Goal: Task Accomplishment & Management: Use online tool/utility

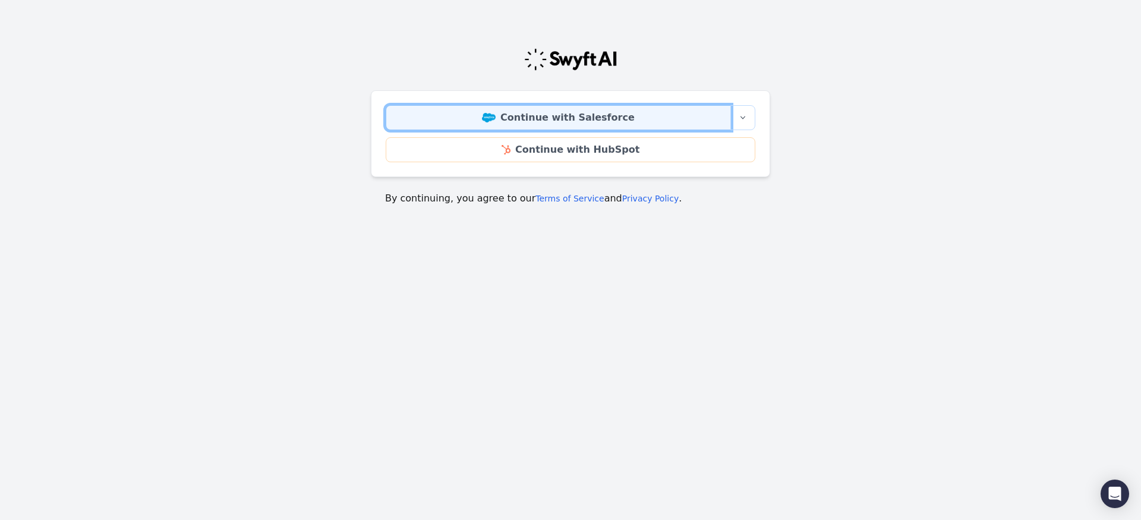
click at [469, 116] on link "Continue with Salesforce" at bounding box center [558, 117] width 345 height 25
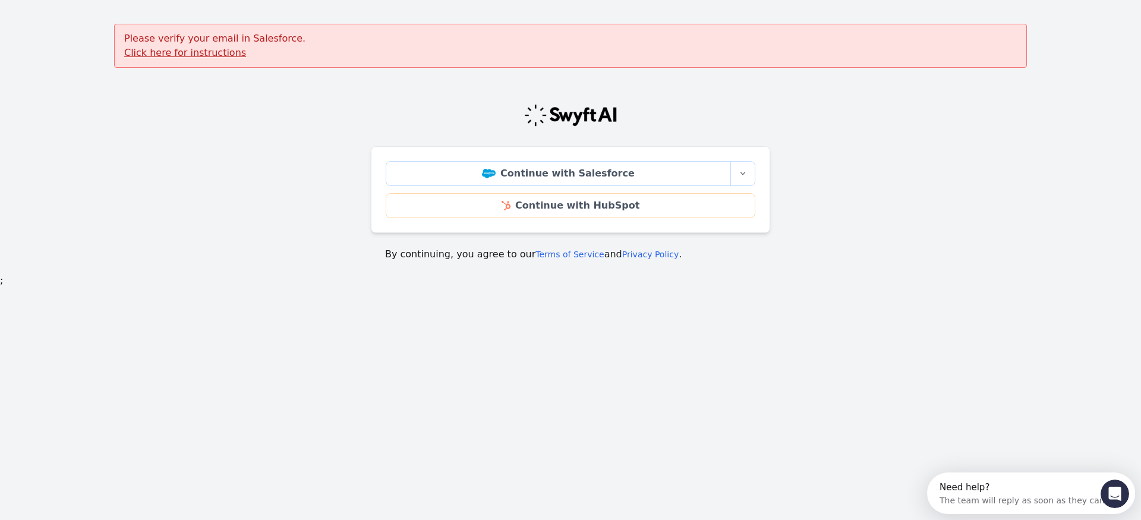
click at [196, 55] on u "Click here for instructions" at bounding box center [185, 52] width 122 height 11
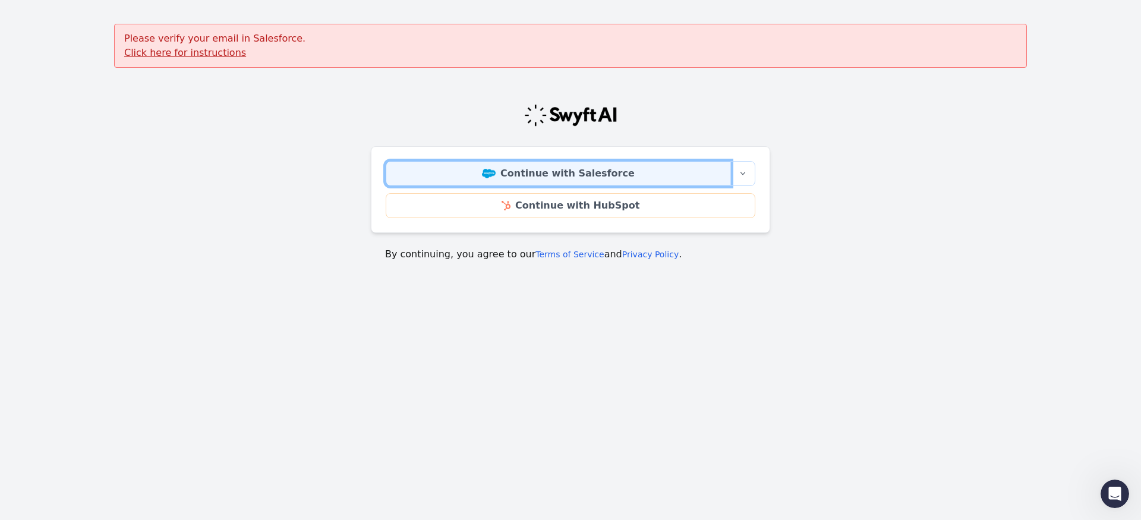
click at [430, 172] on link "Continue with Salesforce" at bounding box center [558, 173] width 345 height 25
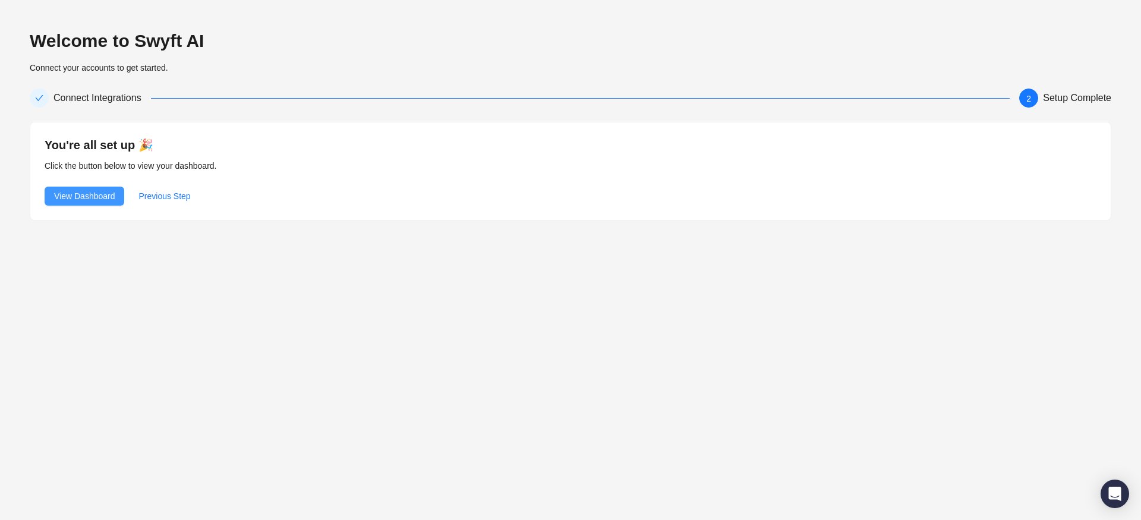
click at [66, 192] on span "View Dashboard" at bounding box center [84, 196] width 61 height 13
